Goal: Find specific page/section: Find specific page/section

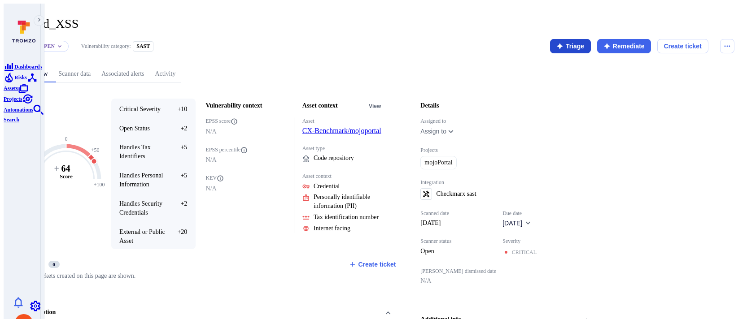
click at [574, 42] on button "Triage" at bounding box center [570, 46] width 41 height 14
click at [563, 44] on icon "button" at bounding box center [559, 46] width 5 height 5
click at [583, 45] on button "Triage" at bounding box center [570, 46] width 41 height 14
click at [376, 127] on link "CX-Benchmark/mojoportal" at bounding box center [341, 131] width 79 height 8
click at [574, 41] on button "Triage" at bounding box center [570, 46] width 41 height 14
